Goal: Task Accomplishment & Management: Manage account settings

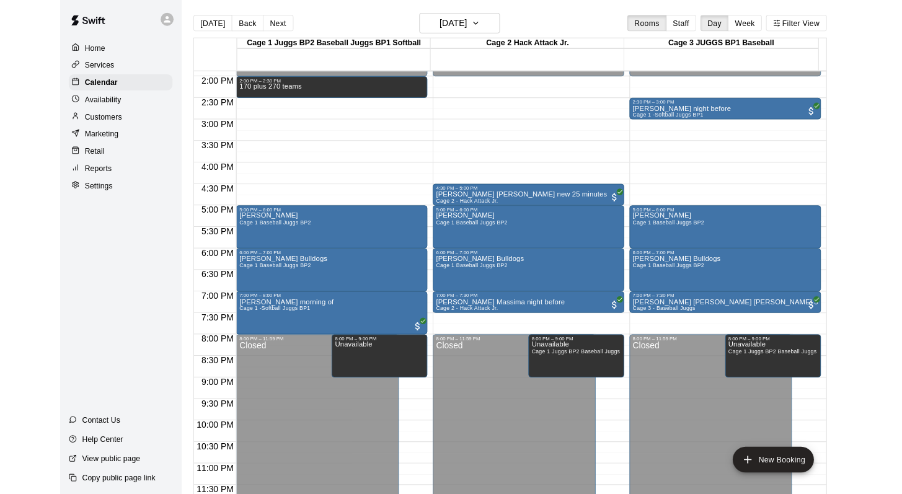
scroll to position [765, 0]
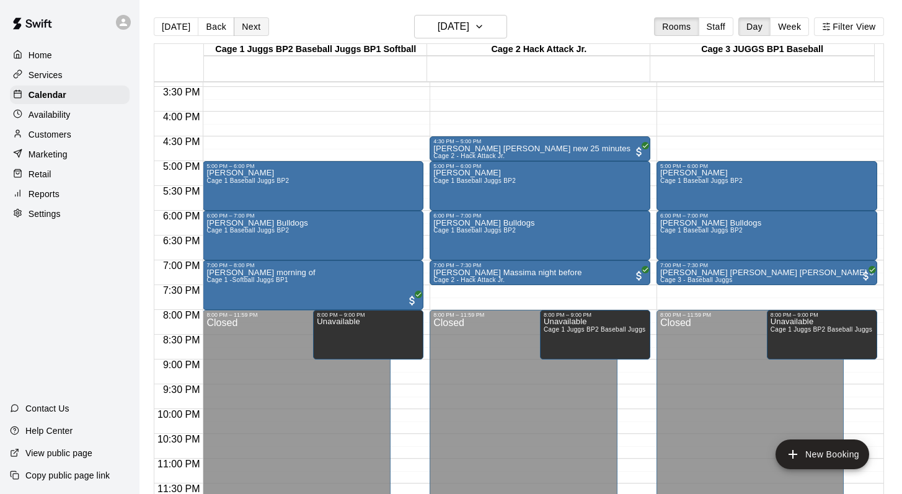
click at [242, 24] on button "Next" at bounding box center [251, 26] width 35 height 19
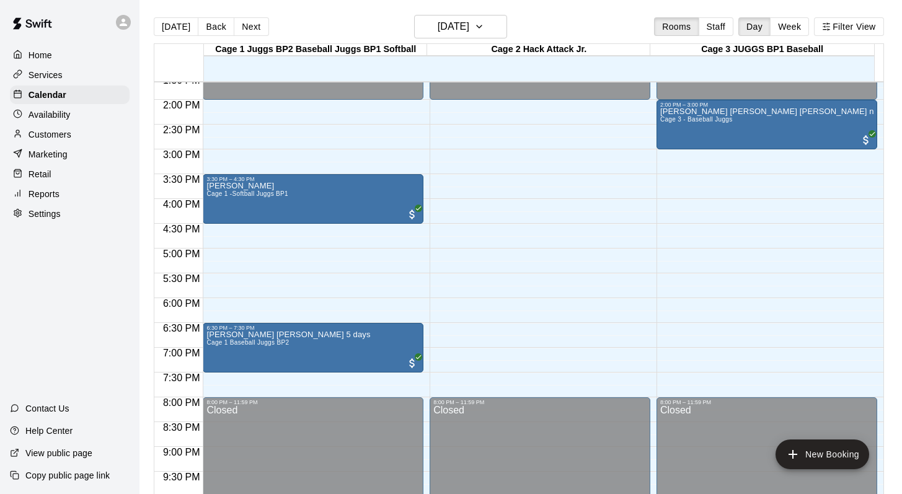
scroll to position [626, 0]
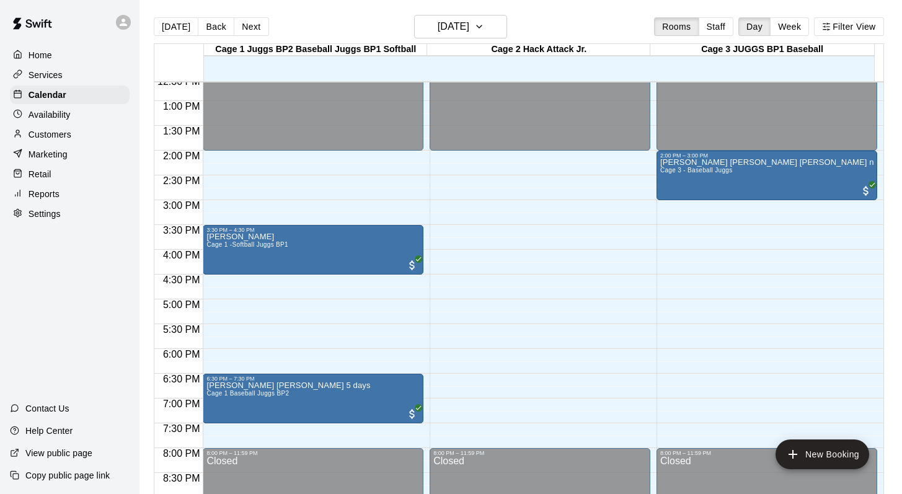
click at [63, 131] on p "Customers" at bounding box center [50, 134] width 43 height 12
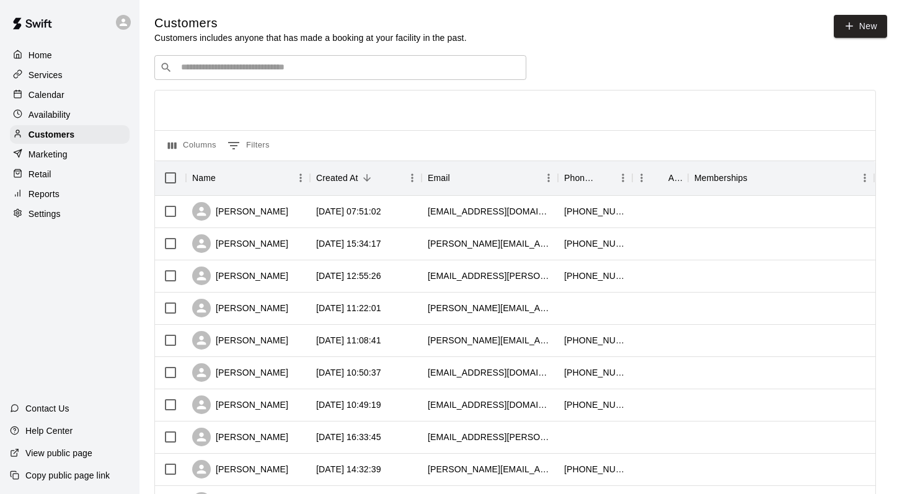
click at [194, 60] on div "​ ​" at bounding box center [340, 67] width 372 height 25
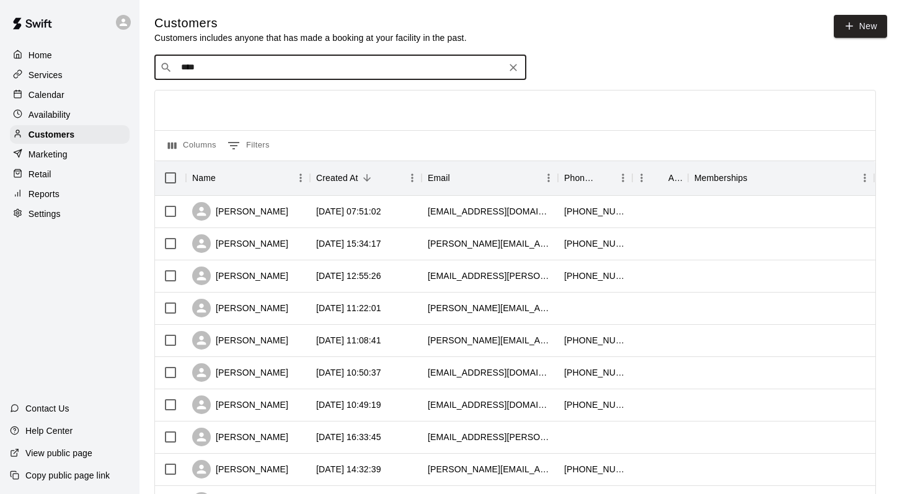
type input "*****"
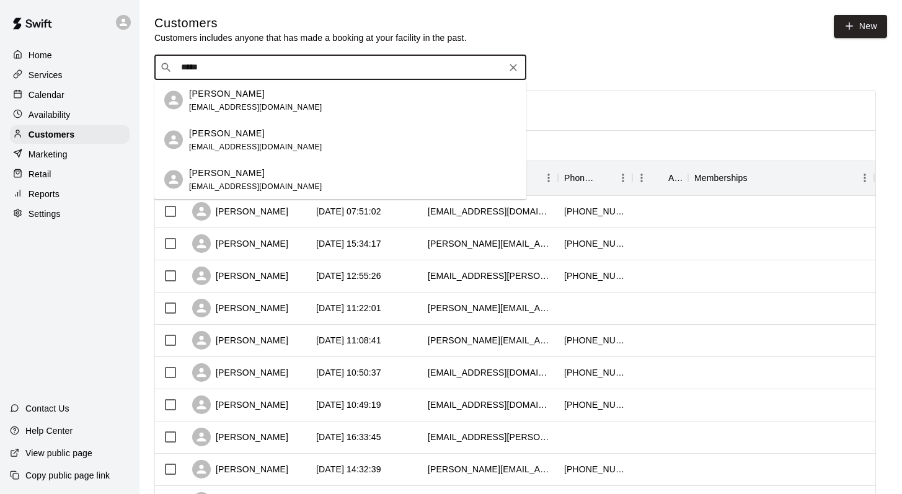
click at [213, 133] on p "[PERSON_NAME]" at bounding box center [227, 132] width 76 height 13
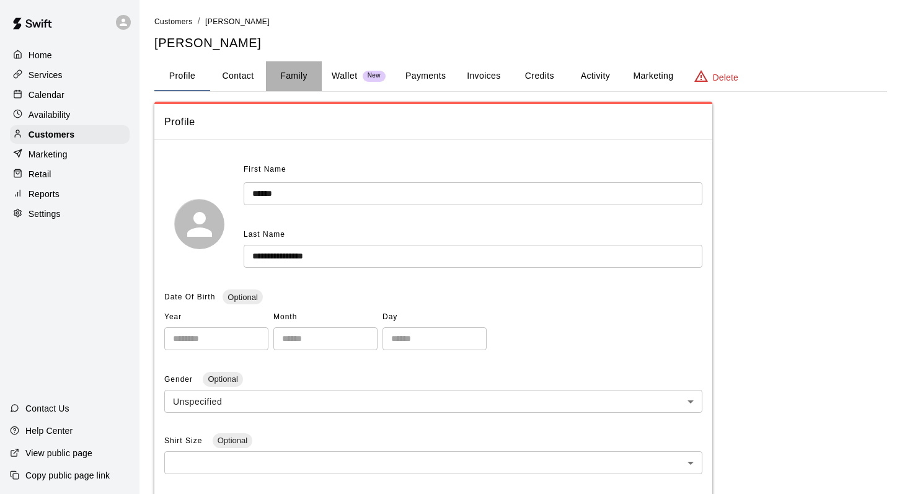
click at [298, 69] on button "Family" at bounding box center [294, 76] width 56 height 30
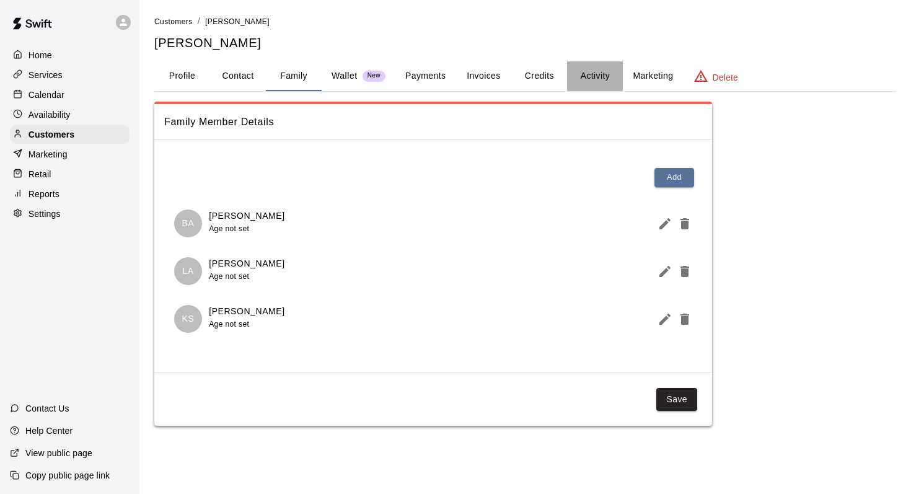
click at [424, 75] on button "Activity" at bounding box center [595, 76] width 56 height 30
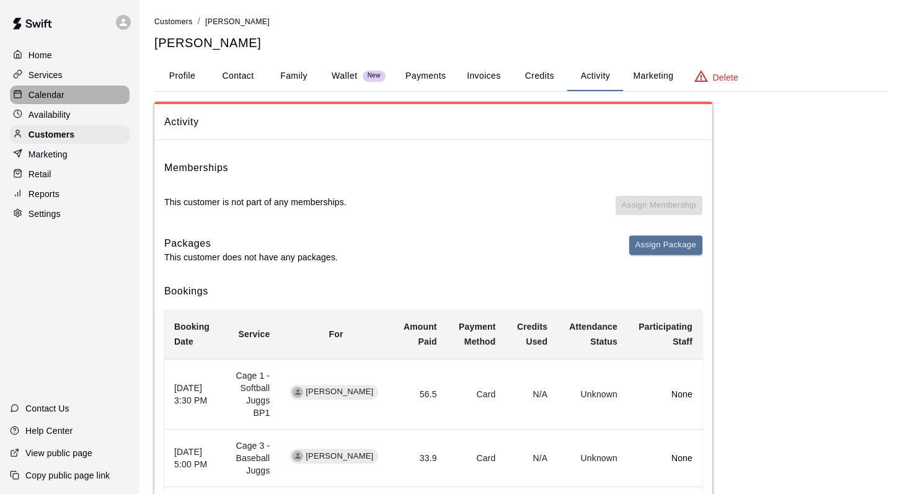
click at [69, 94] on div "Calendar" at bounding box center [70, 95] width 120 height 19
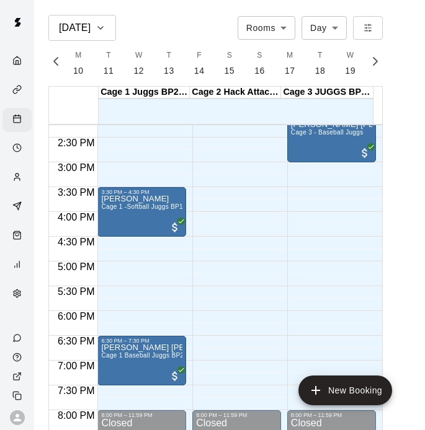
scroll to position [0, 5191]
